Goal: Information Seeking & Learning: Learn about a topic

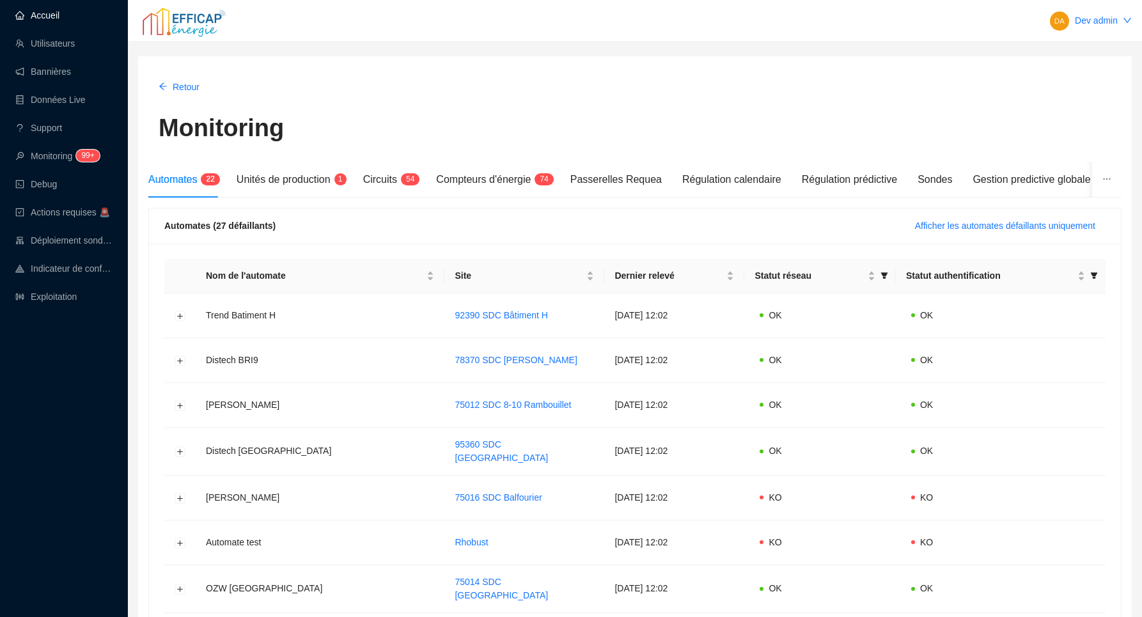
click at [59, 20] on link "Accueil" at bounding box center [37, 15] width 44 height 10
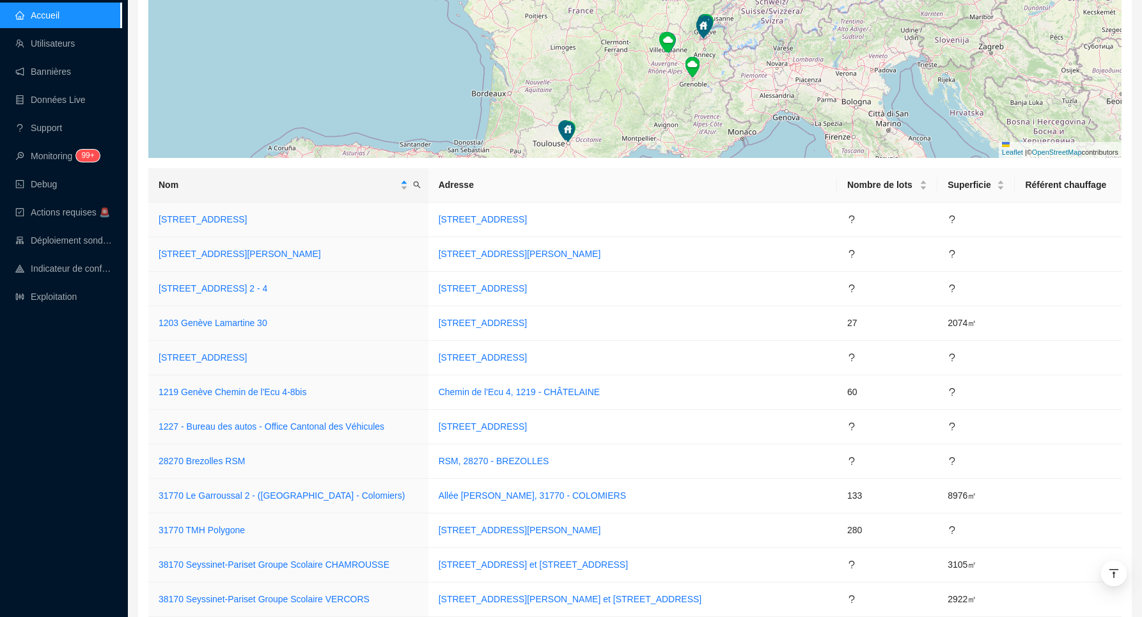
scroll to position [338, 0]
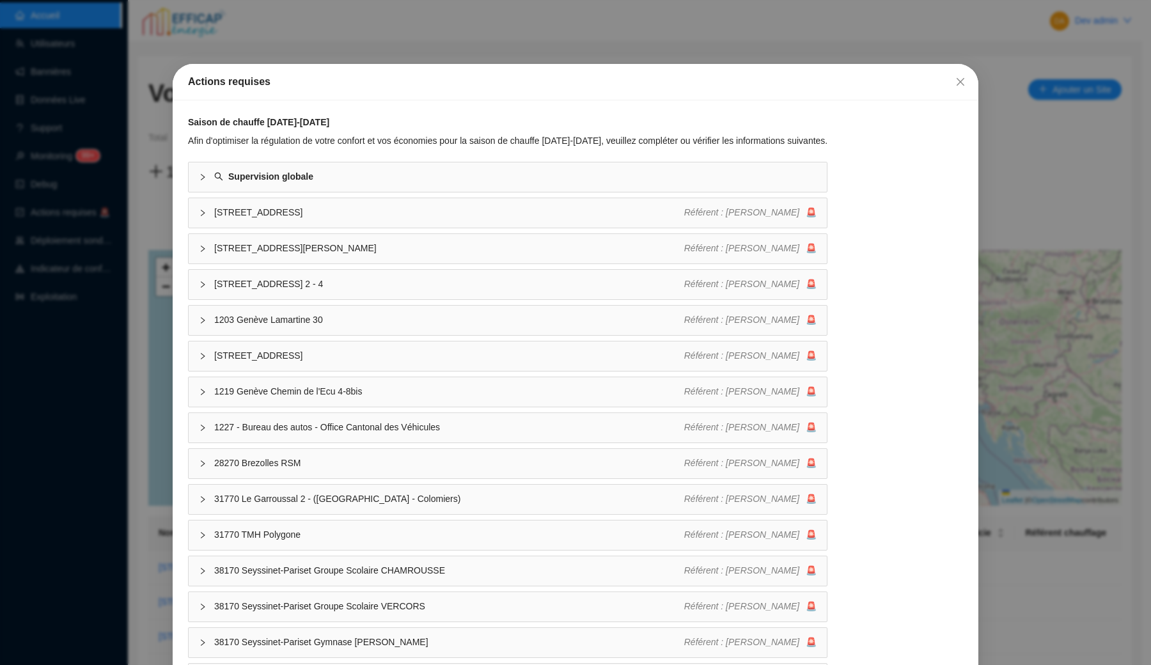
click at [193, 10] on div "Actions requises Saison de chauffe 2025-2026 Afin d'optimiser la régulation de …" at bounding box center [575, 332] width 1151 height 665
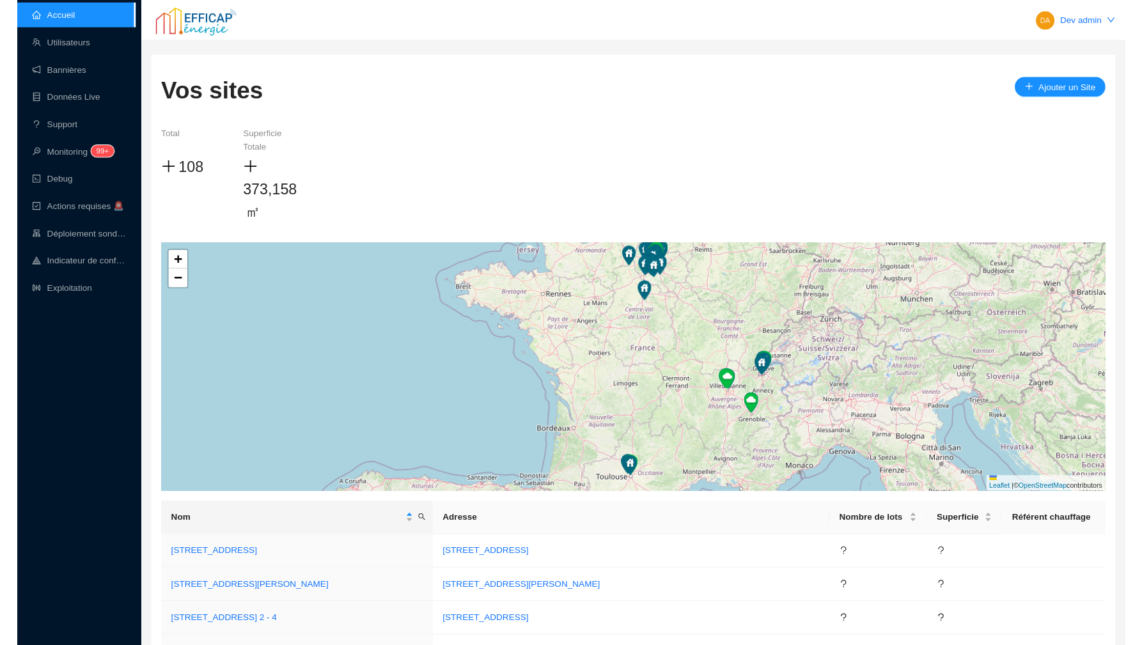
scroll to position [1557, 0]
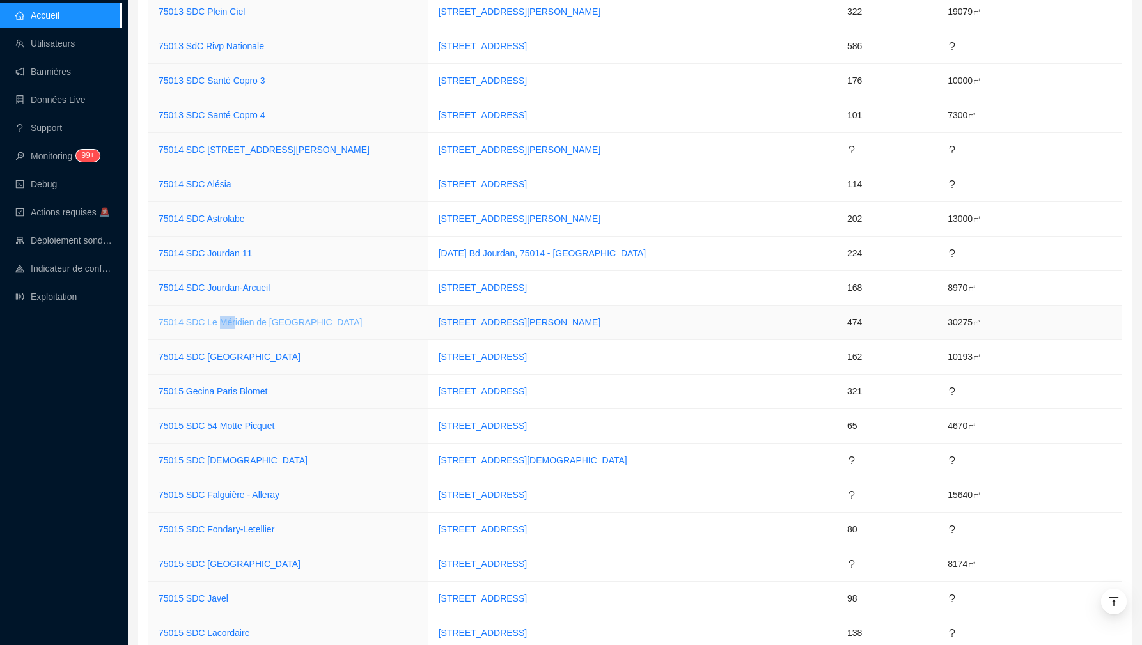
click at [262, 324] on link "75014 SDC Le Méridien de [GEOGRAPHIC_DATA]" at bounding box center [261, 322] width 204 height 10
